Goal: Task Accomplishment & Management: Use online tool/utility

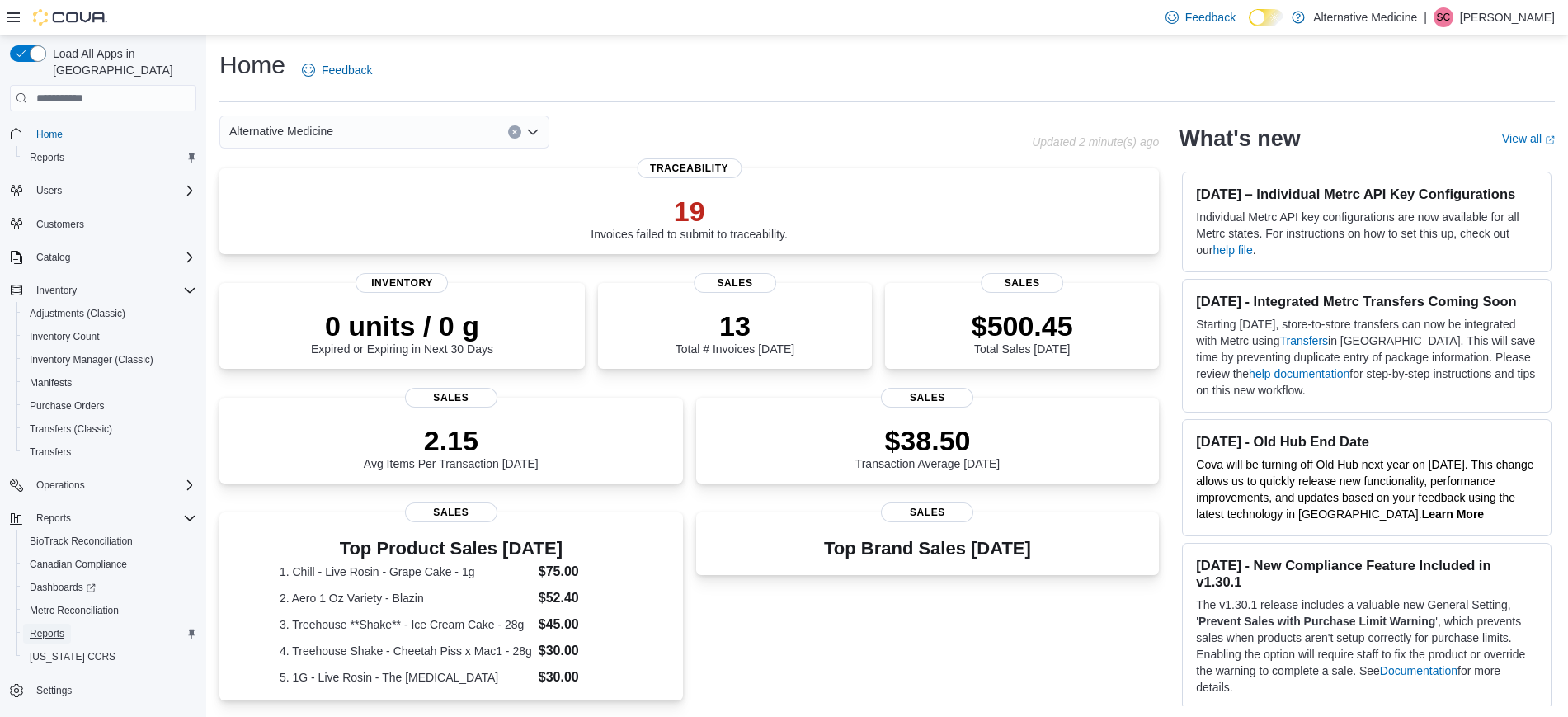
click at [44, 627] on span "Reports" at bounding box center [47, 633] width 35 height 13
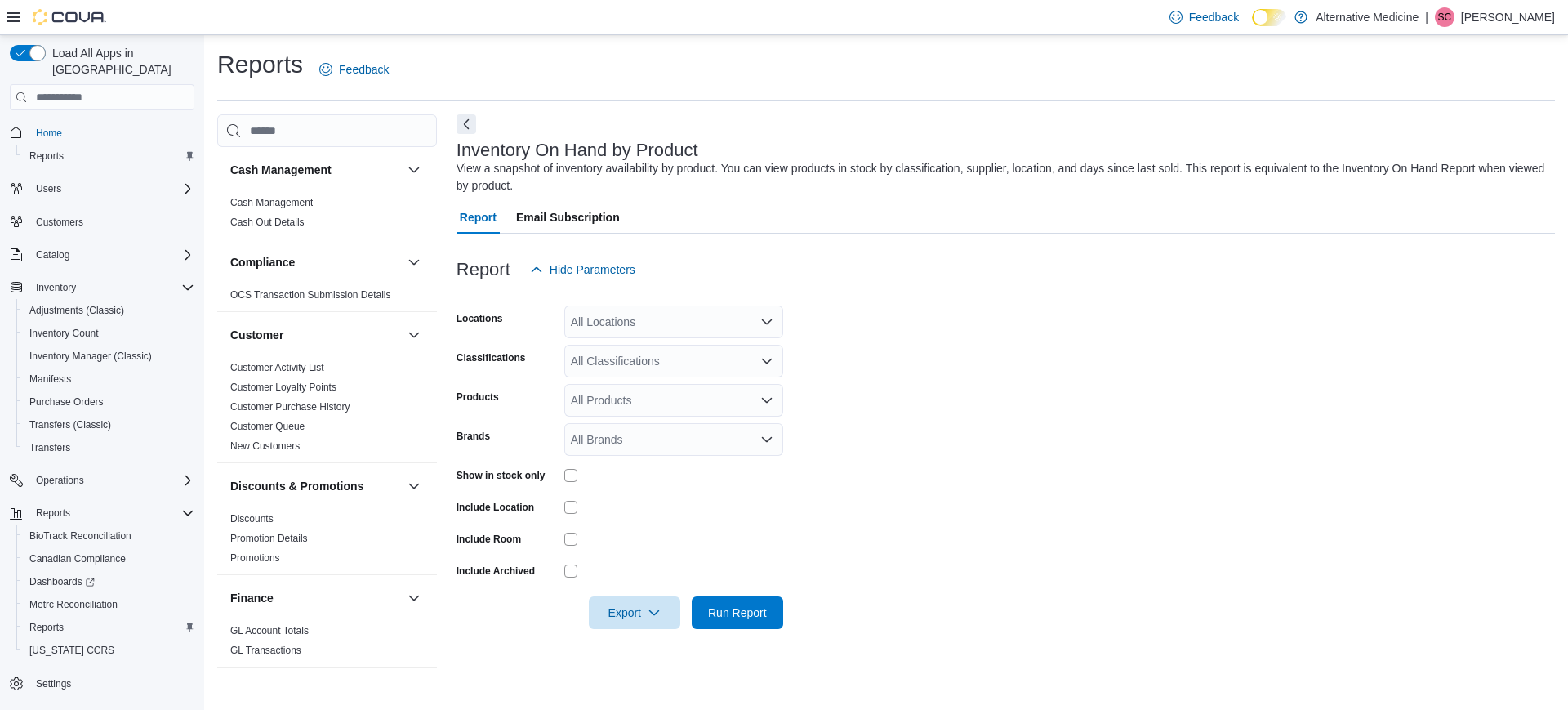
click at [775, 320] on div "All Locations" at bounding box center [674, 321] width 219 height 32
click at [663, 374] on span "[STREET_ADDRESS]" at bounding box center [656, 373] width 113 height 16
click at [942, 409] on form "Locations [STREET_ADDRESS] Classifications All Classifications Products All Pro…" at bounding box center [1005, 457] width 1099 height 343
click at [769, 363] on icon "Open list of options" at bounding box center [767, 361] width 13 height 13
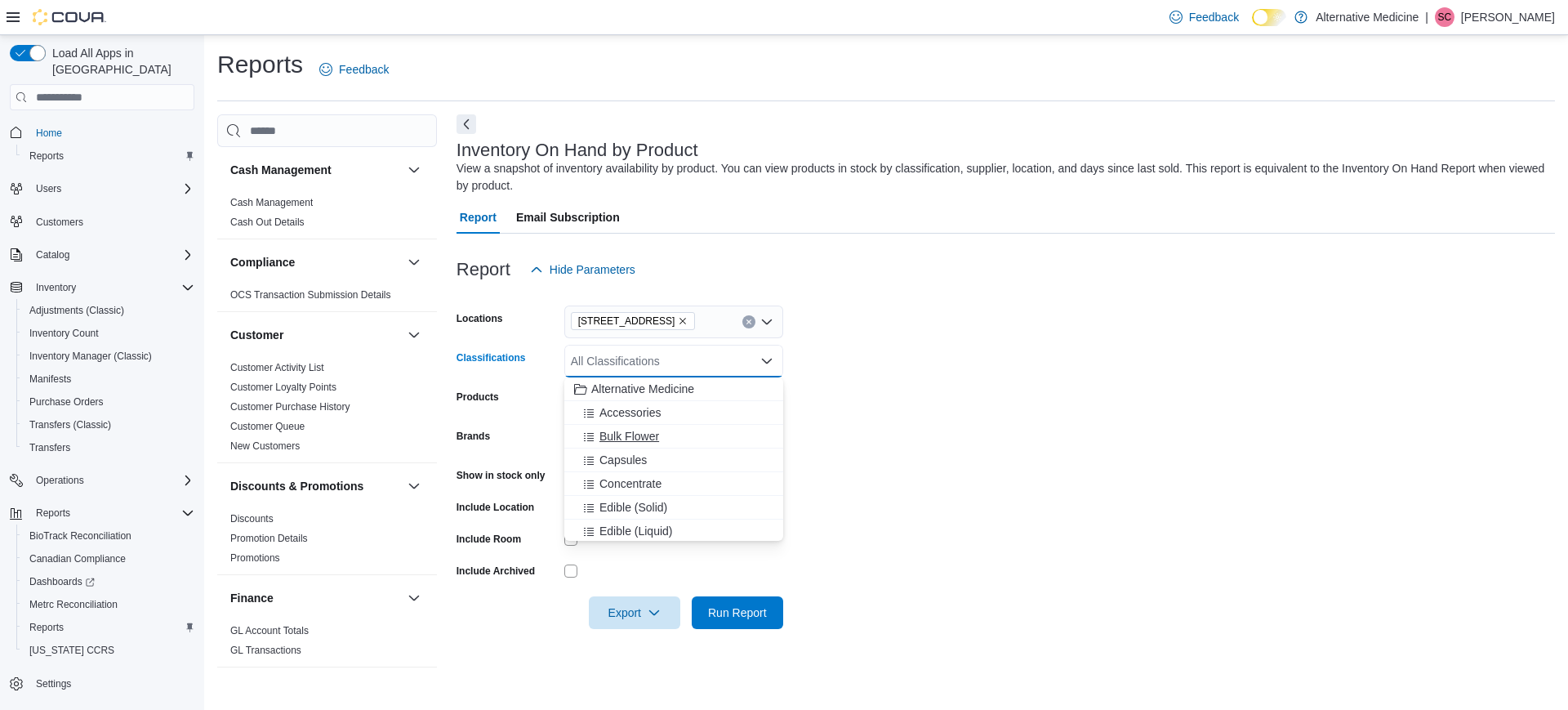
click at [629, 438] on span "Bulk Flower" at bounding box center [629, 435] width 60 height 16
click at [922, 443] on form "Locations [STREET_ADDRESS] Classifications Bulk Flower Combo box. Selected. Bul…" at bounding box center [1005, 457] width 1099 height 343
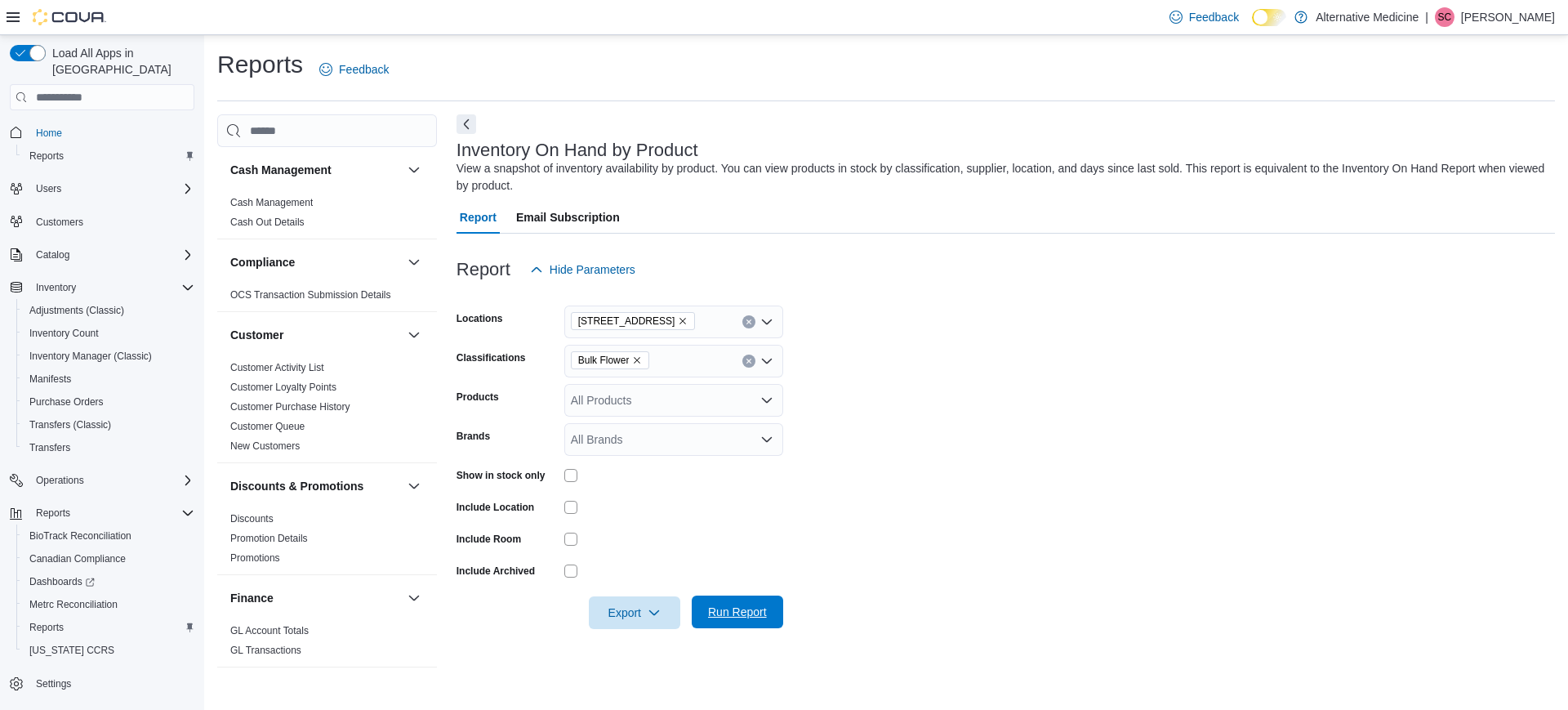
click at [734, 616] on span "Run Report" at bounding box center [737, 611] width 59 height 16
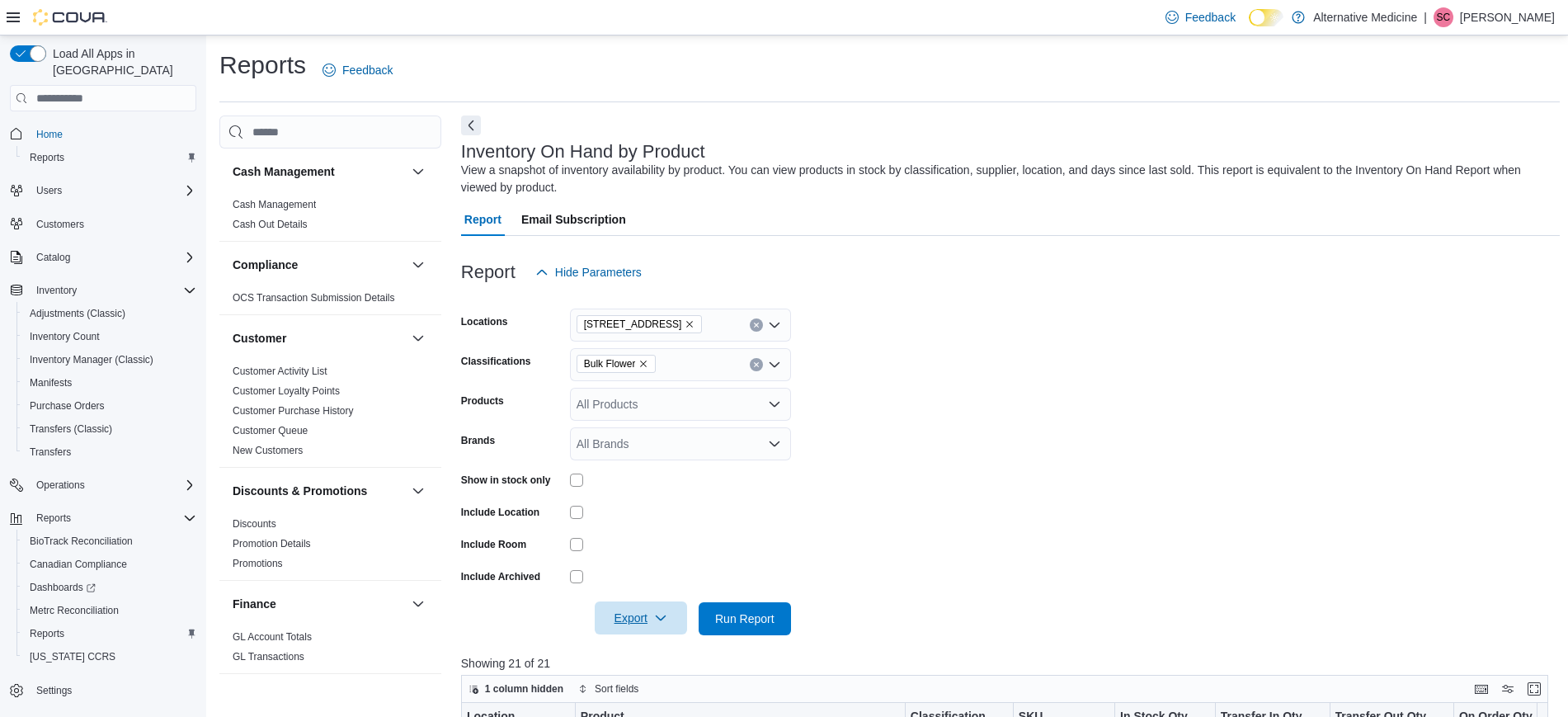
click at [637, 624] on span "Export" at bounding box center [641, 617] width 73 height 33
click at [650, 518] on span "Export to Excel" at bounding box center [643, 519] width 74 height 13
